Goal: Task Accomplishment & Management: Use online tool/utility

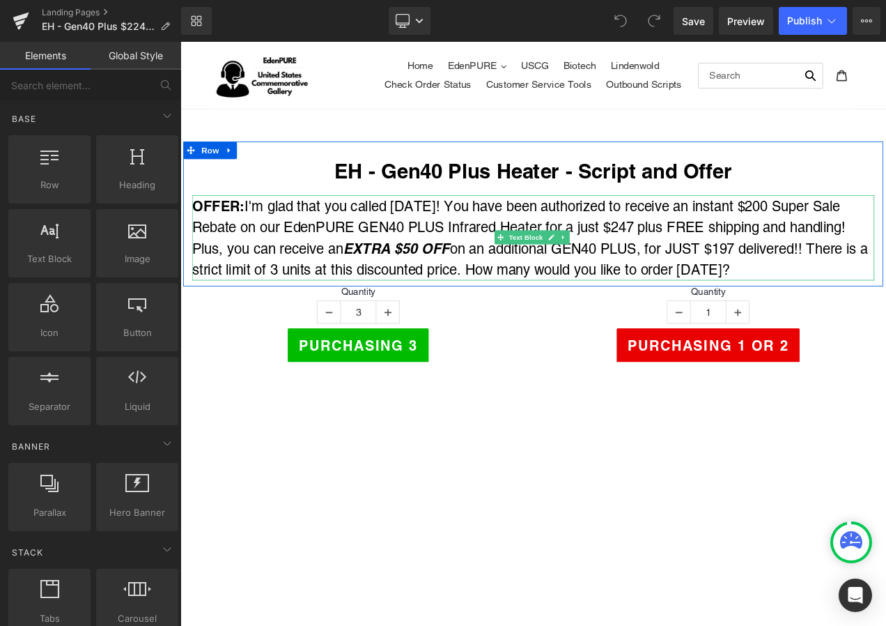
click at [855, 232] on p "OFFER: I'm glad that you called [DATE]! You have been authorized to receive an …" at bounding box center [601, 276] width 815 height 102
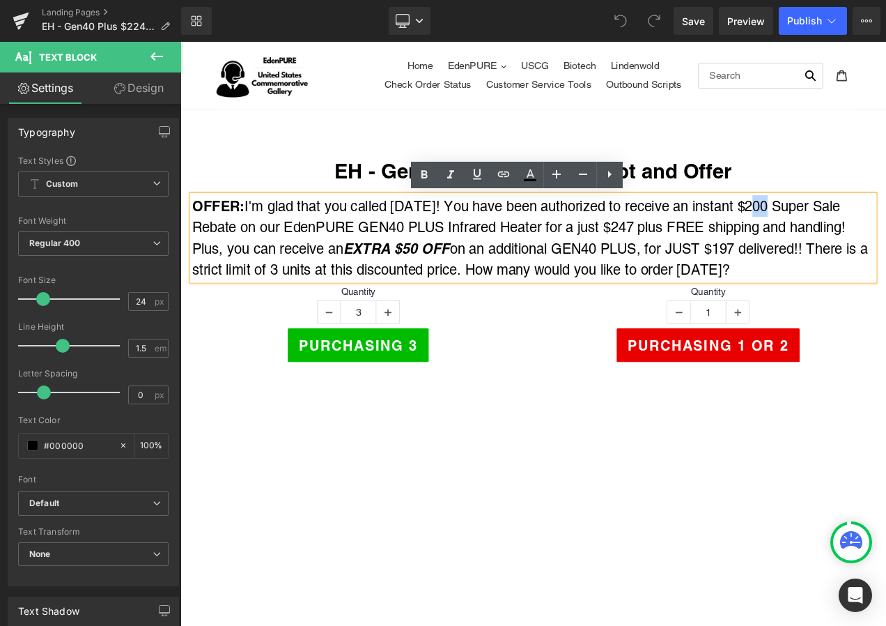
drag, startPoint x: 855, startPoint y: 235, endPoint x: 870, endPoint y: 233, distance: 15.5
click at [870, 233] on p "OFFER: I'm glad that you called [DATE]! You have been authorized to receive an …" at bounding box center [601, 276] width 815 height 102
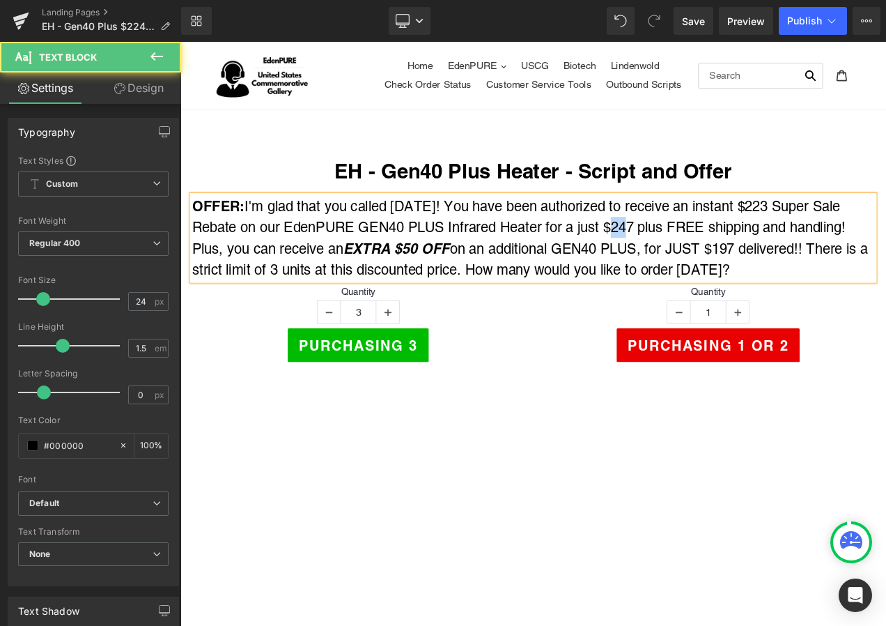
drag, startPoint x: 699, startPoint y: 263, endPoint x: 710, endPoint y: 261, distance: 11.3
click at [710, 261] on p "OFFER: I'm glad that you called [DATE]! You have been authorized to receive an …" at bounding box center [601, 276] width 815 height 102
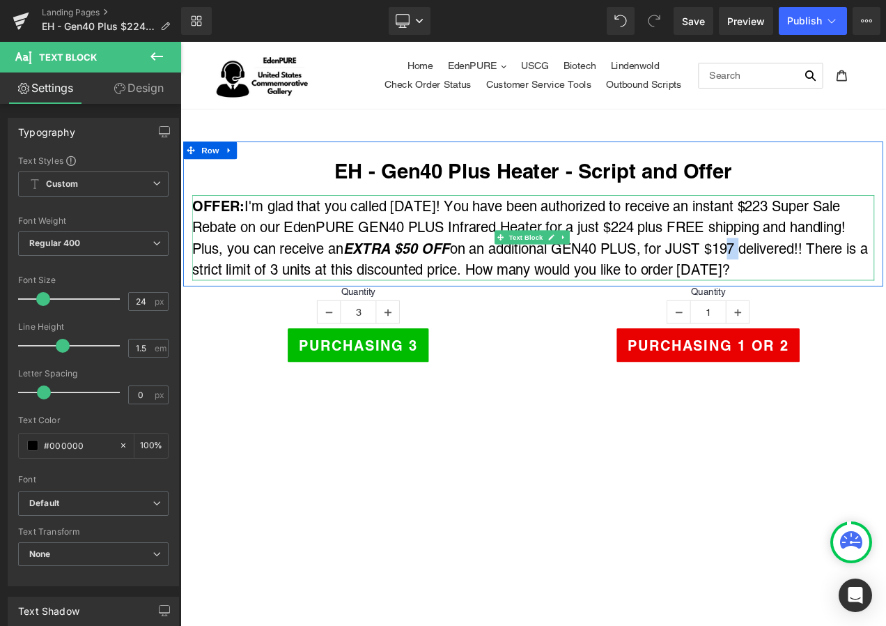
drag, startPoint x: 831, startPoint y: 281, endPoint x: 851, endPoint y: 280, distance: 19.6
click at [851, 280] on p "OFFER: I'm glad that you called [DATE]! You have been authorized to receive an …" at bounding box center [601, 276] width 815 height 102
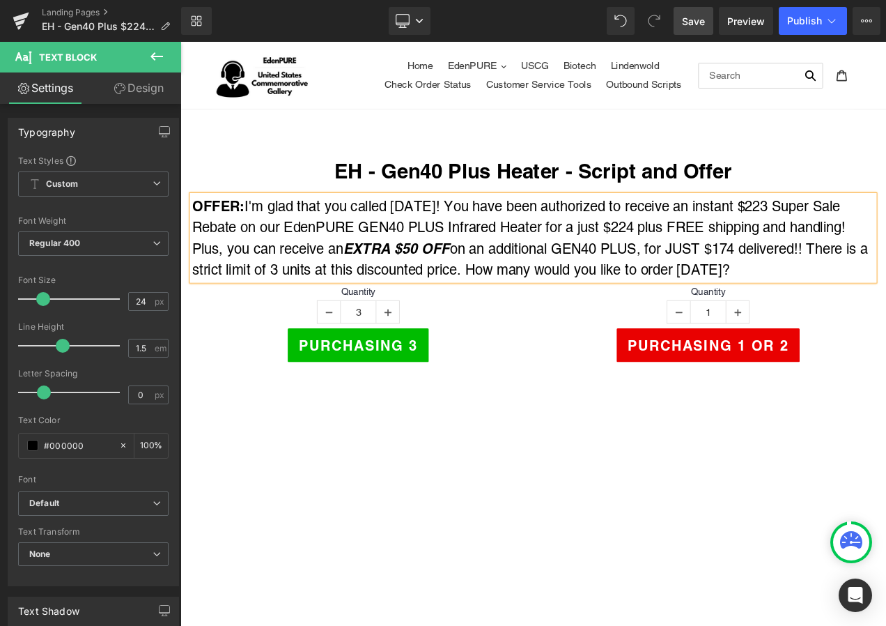
click at [704, 22] on span "Save" at bounding box center [693, 21] width 23 height 15
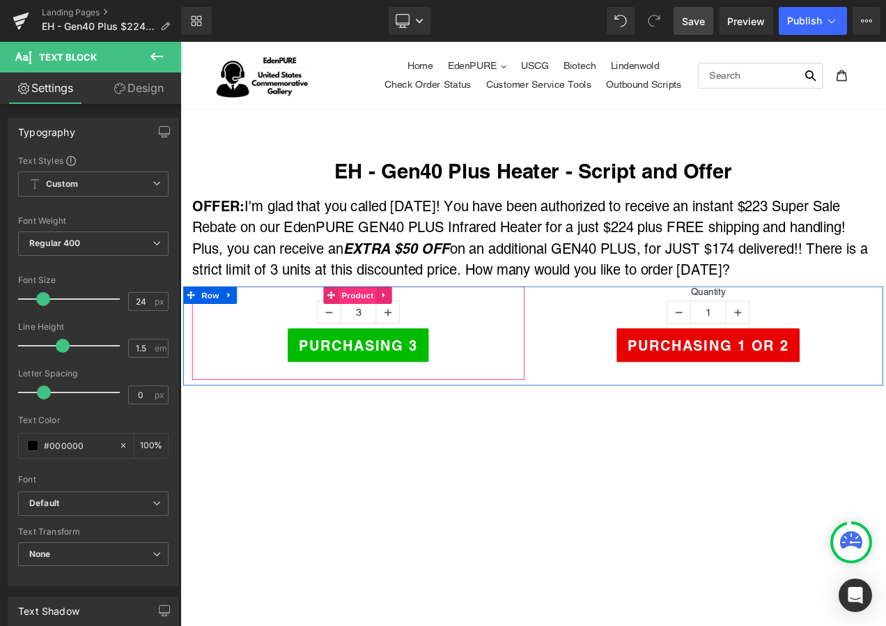
click at [388, 339] on span "Product" at bounding box center [391, 344] width 45 height 21
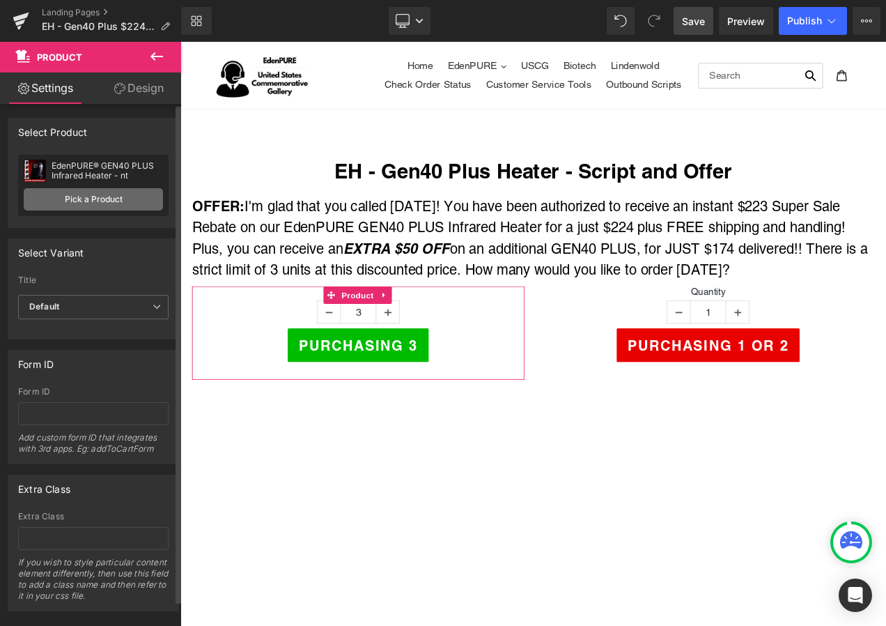
click at [80, 190] on link "Pick a Product" at bounding box center [93, 199] width 139 height 22
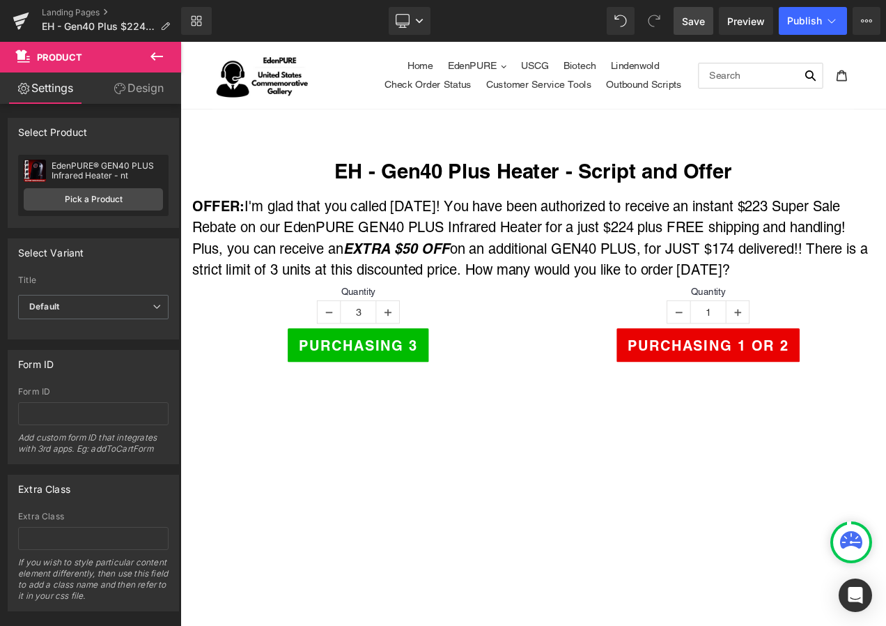
click at [691, 26] on span "Save" at bounding box center [693, 21] width 23 height 15
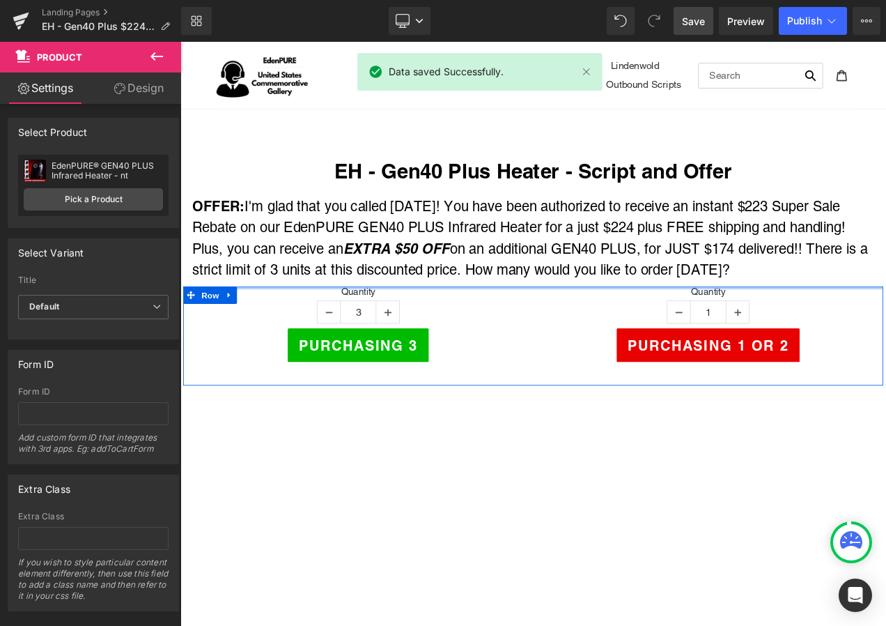
click at [800, 334] on div at bounding box center [602, 335] width 836 height 3
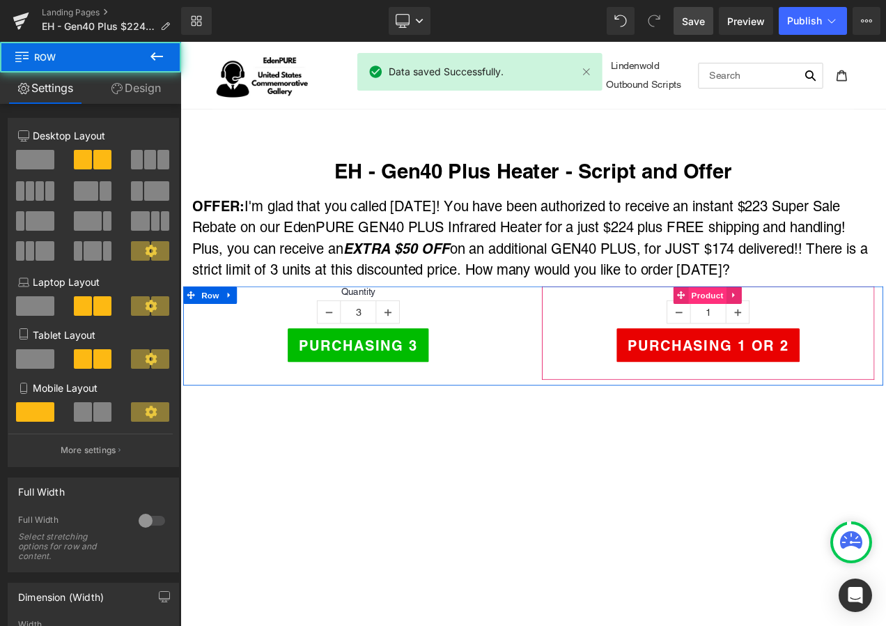
click at [795, 341] on span "Product" at bounding box center [809, 344] width 45 height 21
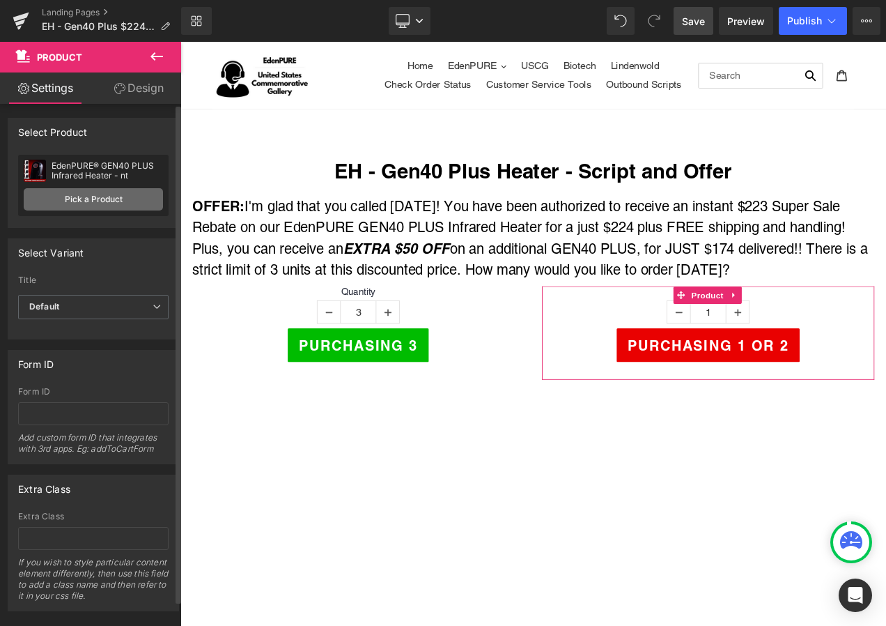
click at [72, 191] on link "Pick a Product" at bounding box center [93, 199] width 139 height 22
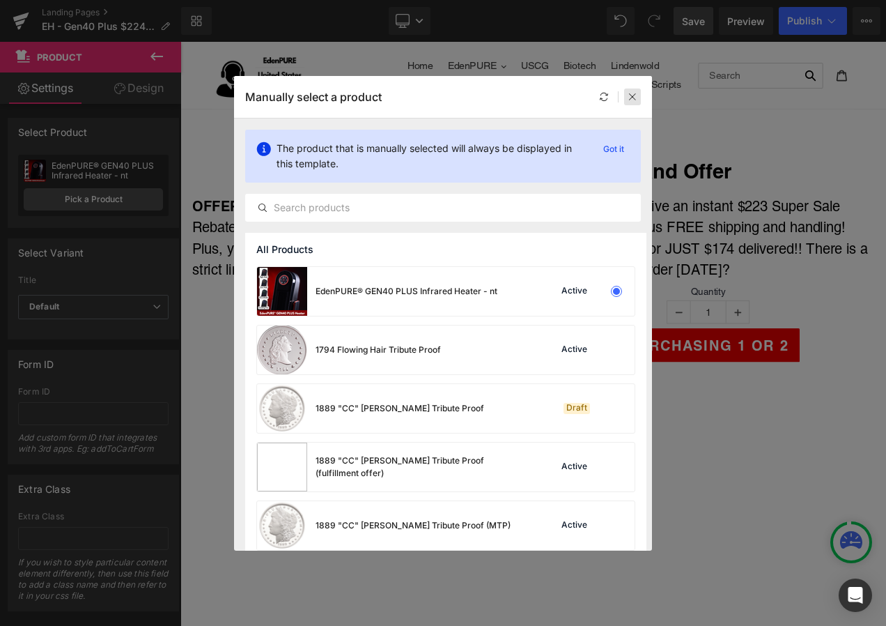
click at [631, 100] on icon at bounding box center [633, 97] width 10 height 10
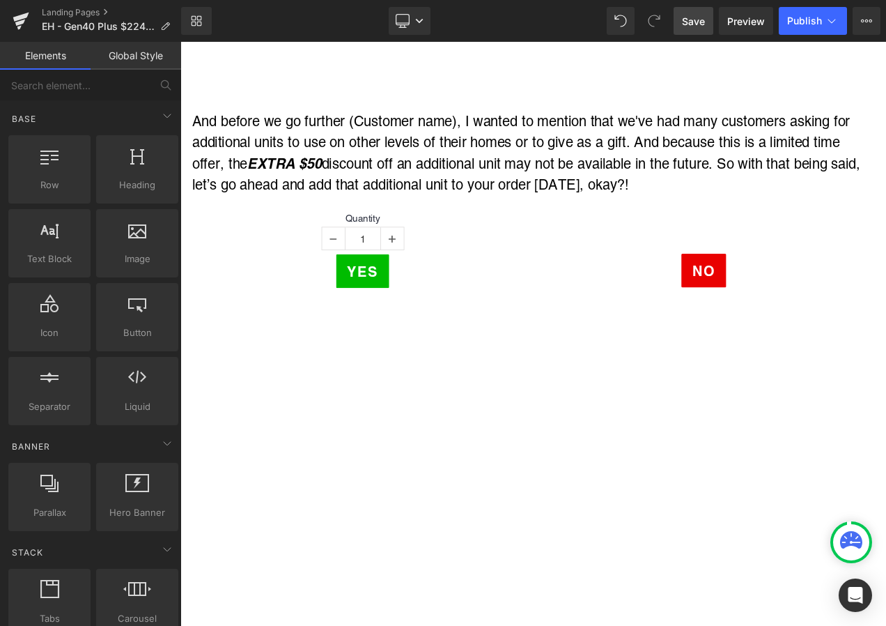
scroll to position [697, 0]
click at [692, 18] on span "Save" at bounding box center [693, 21] width 23 height 15
click at [692, 15] on span "Save" at bounding box center [693, 21] width 23 height 15
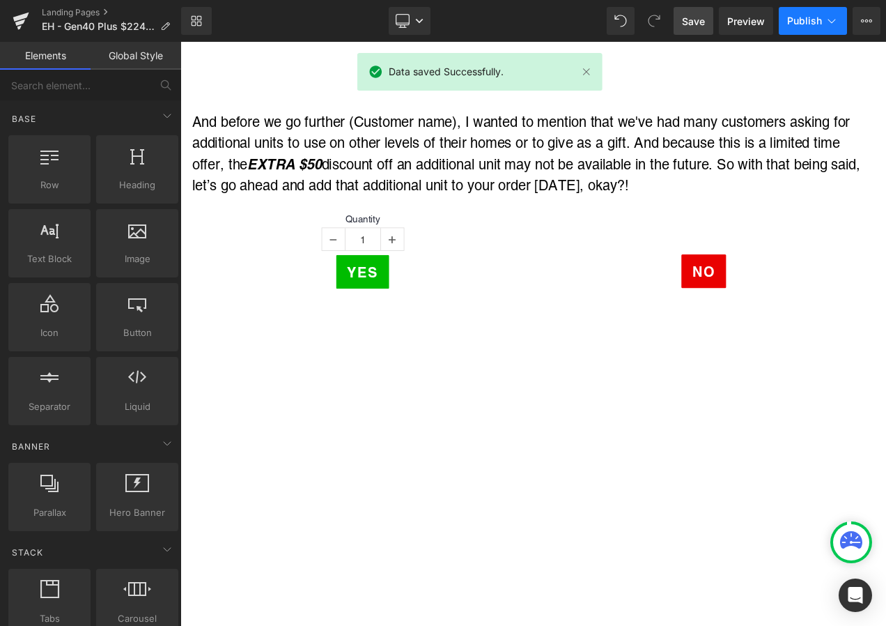
click at [817, 16] on span "Publish" at bounding box center [804, 20] width 35 height 11
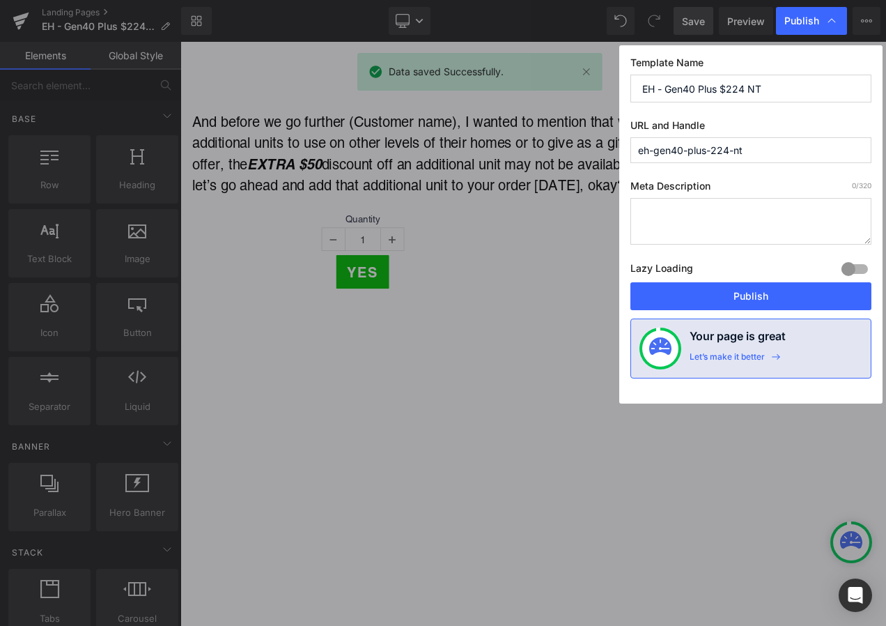
drag, startPoint x: 763, startPoint y: 147, endPoint x: 624, endPoint y: 144, distance: 138.7
click at [624, 144] on div "Template Name EH - Gen40 Plus $224 NT URL and Handle eh-gen40-plus-224-nt Meta …" at bounding box center [750, 224] width 263 height 358
click at [749, 290] on button "Publish" at bounding box center [750, 296] width 241 height 28
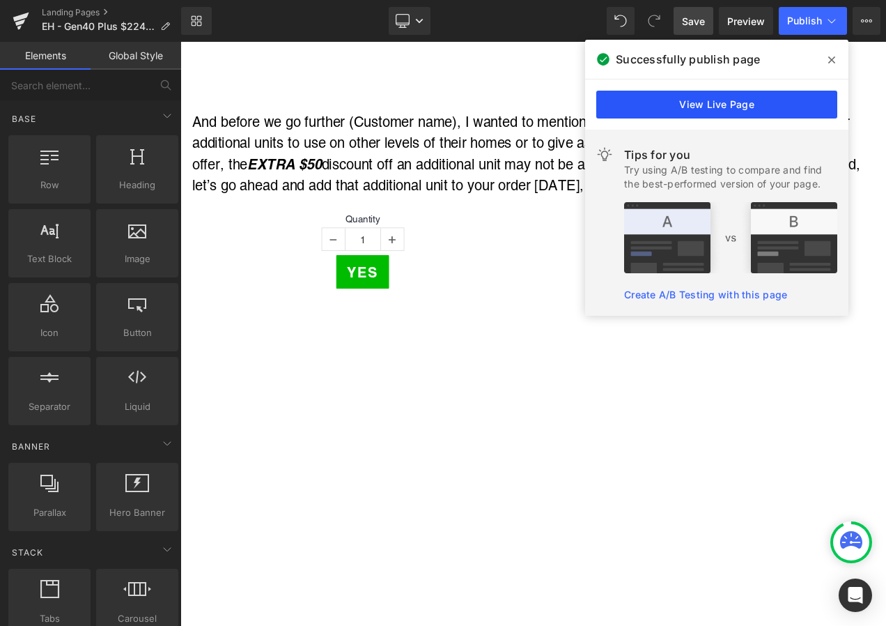
click at [720, 101] on link "View Live Page" at bounding box center [716, 105] width 241 height 28
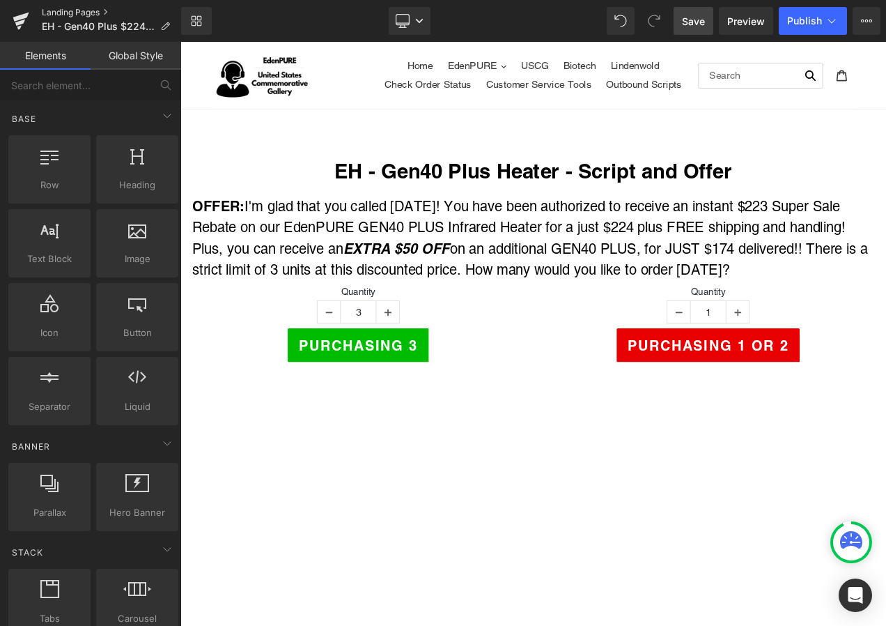
click at [73, 11] on link "Landing Pages" at bounding box center [111, 12] width 139 height 11
